Goal: Navigation & Orientation: Find specific page/section

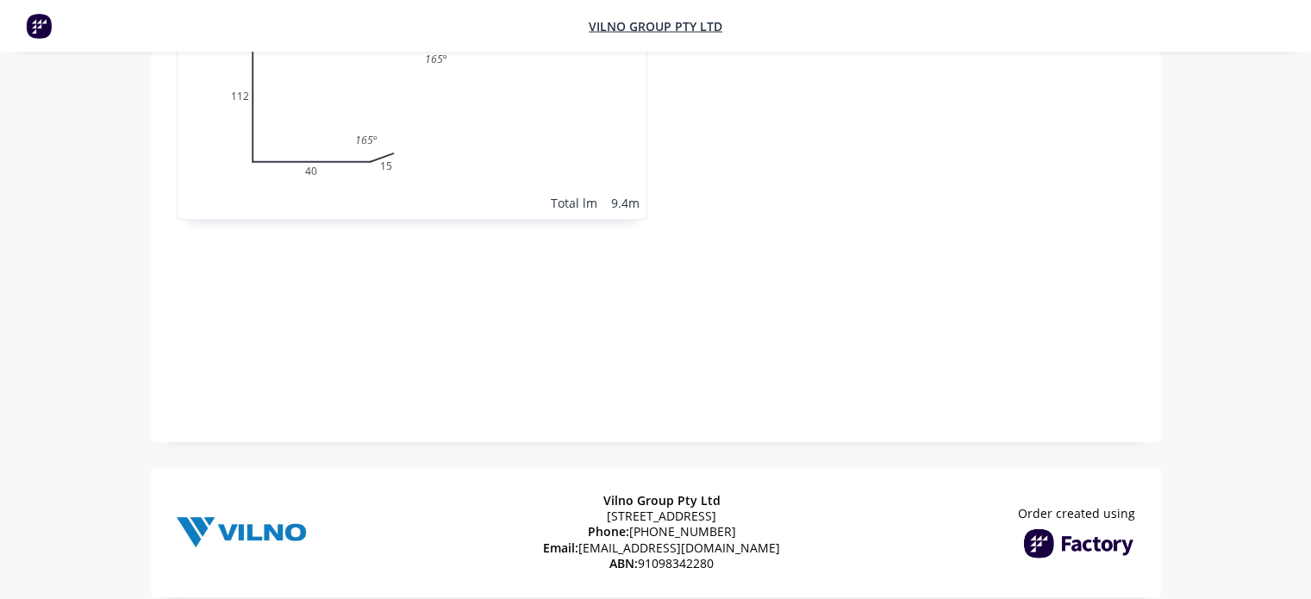
scroll to position [641, 0]
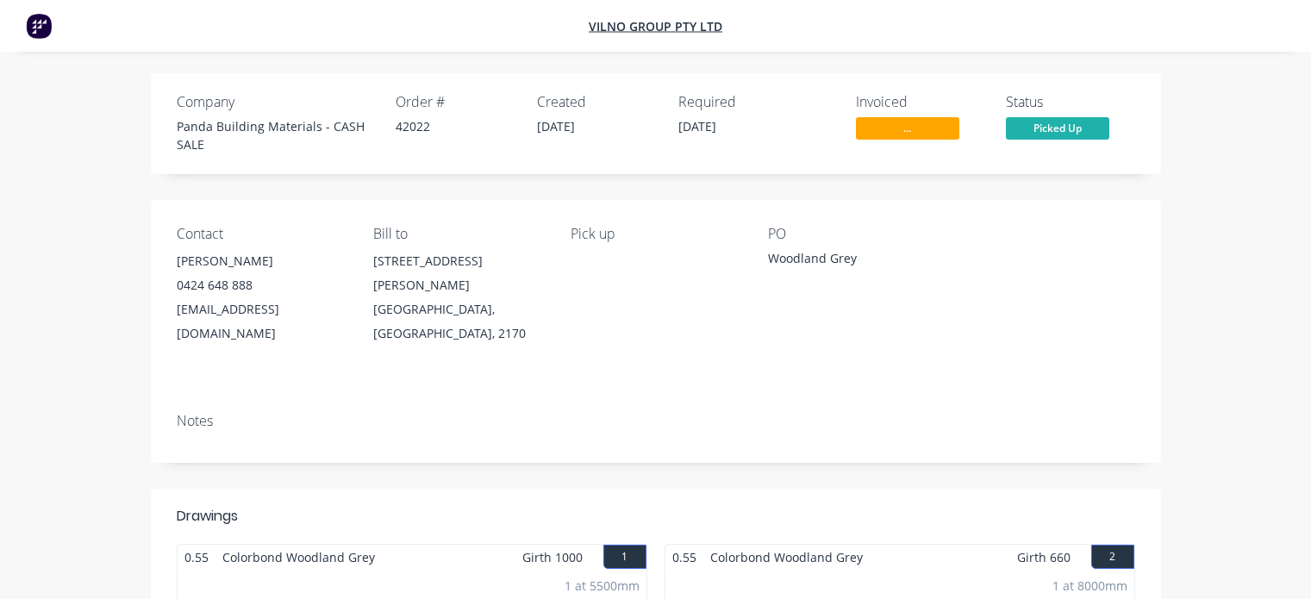
scroll to position [431, 0]
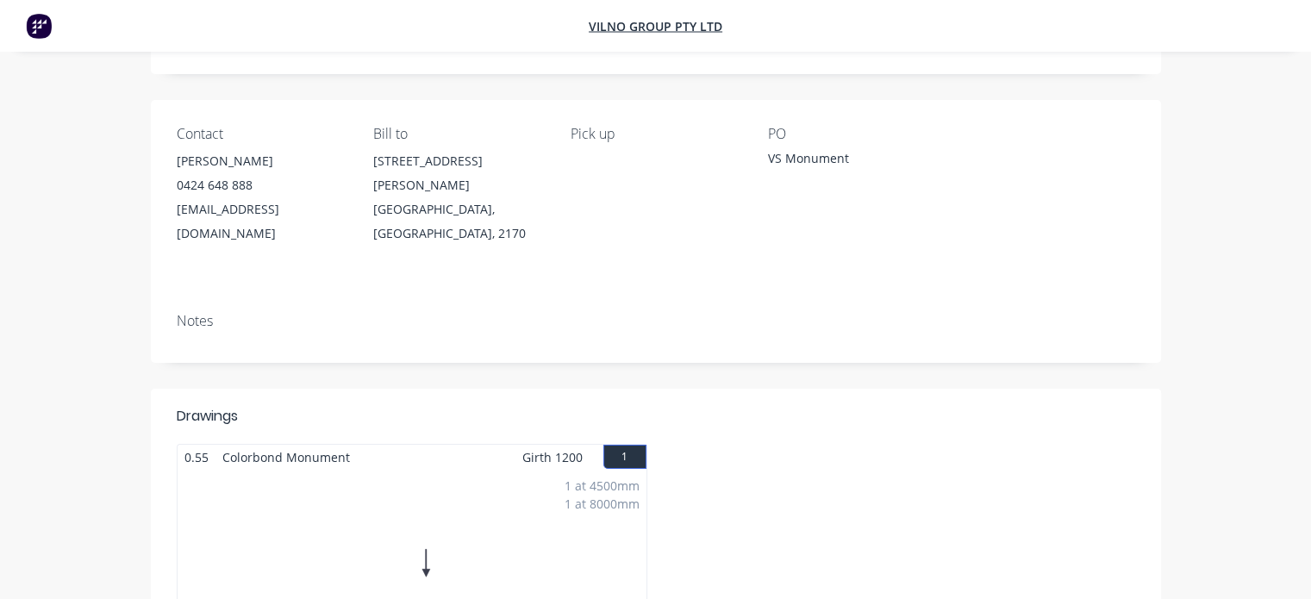
scroll to position [345, 0]
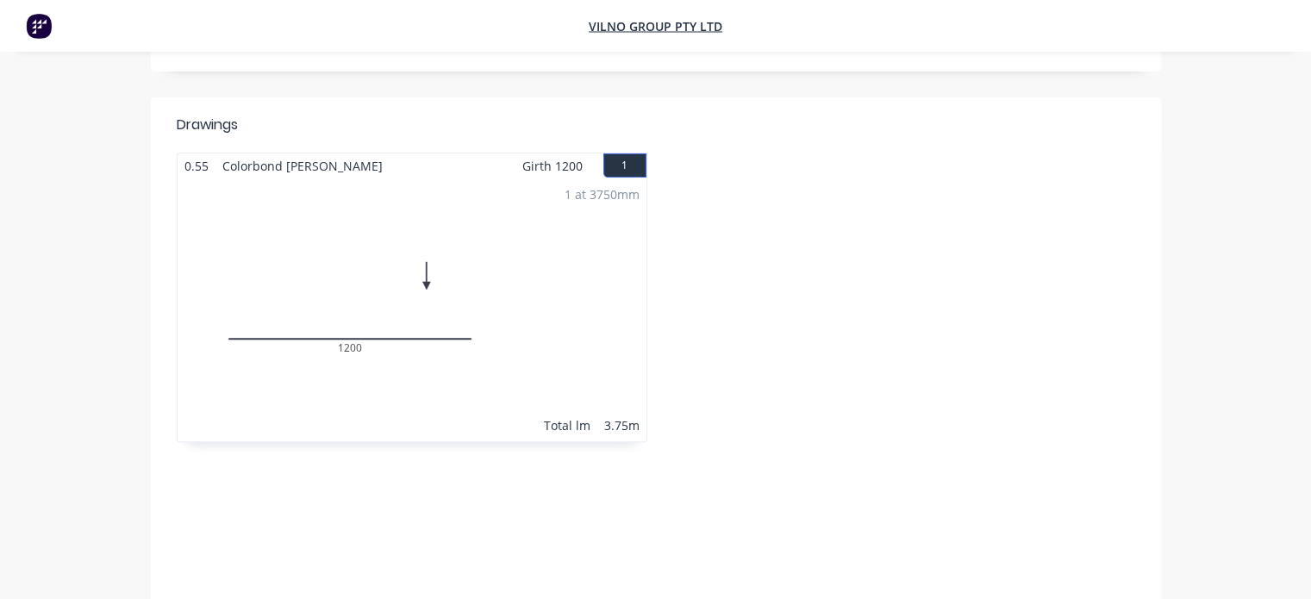
scroll to position [517, 0]
